Goal: Check status

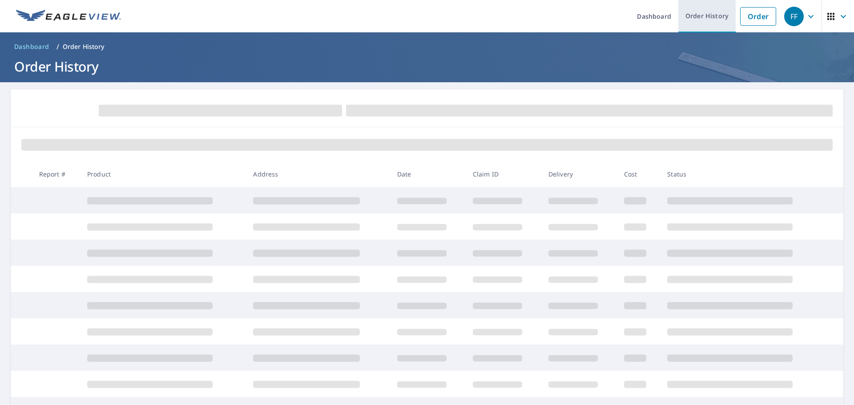
click at [693, 15] on link "Order History" at bounding box center [706, 16] width 57 height 32
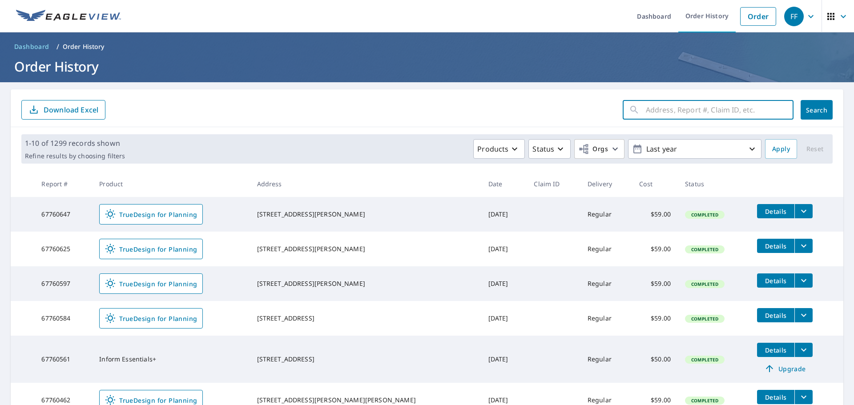
click at [688, 110] on input "text" at bounding box center [720, 109] width 148 height 25
paste input "#67133229"
click at [646, 110] on input "#67133229" at bounding box center [711, 109] width 131 height 25
type input "67133229"
click at [808, 112] on span "Search" at bounding box center [817, 110] width 18 height 8
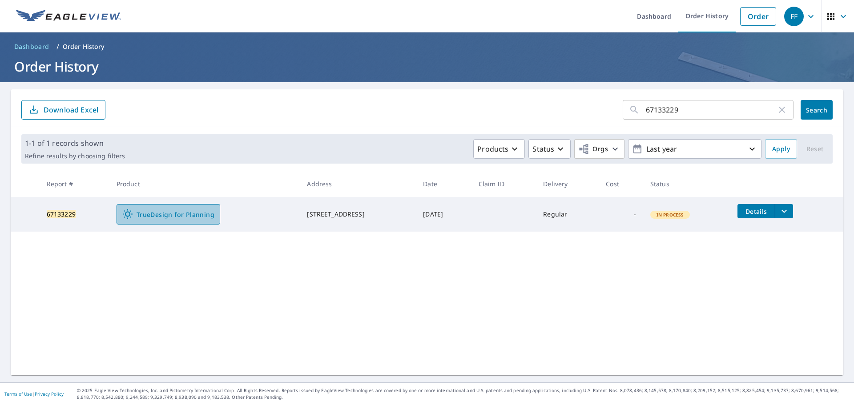
click at [191, 208] on link "TrueDesign for Planning" at bounding box center [169, 214] width 104 height 20
